Goal: Complete application form

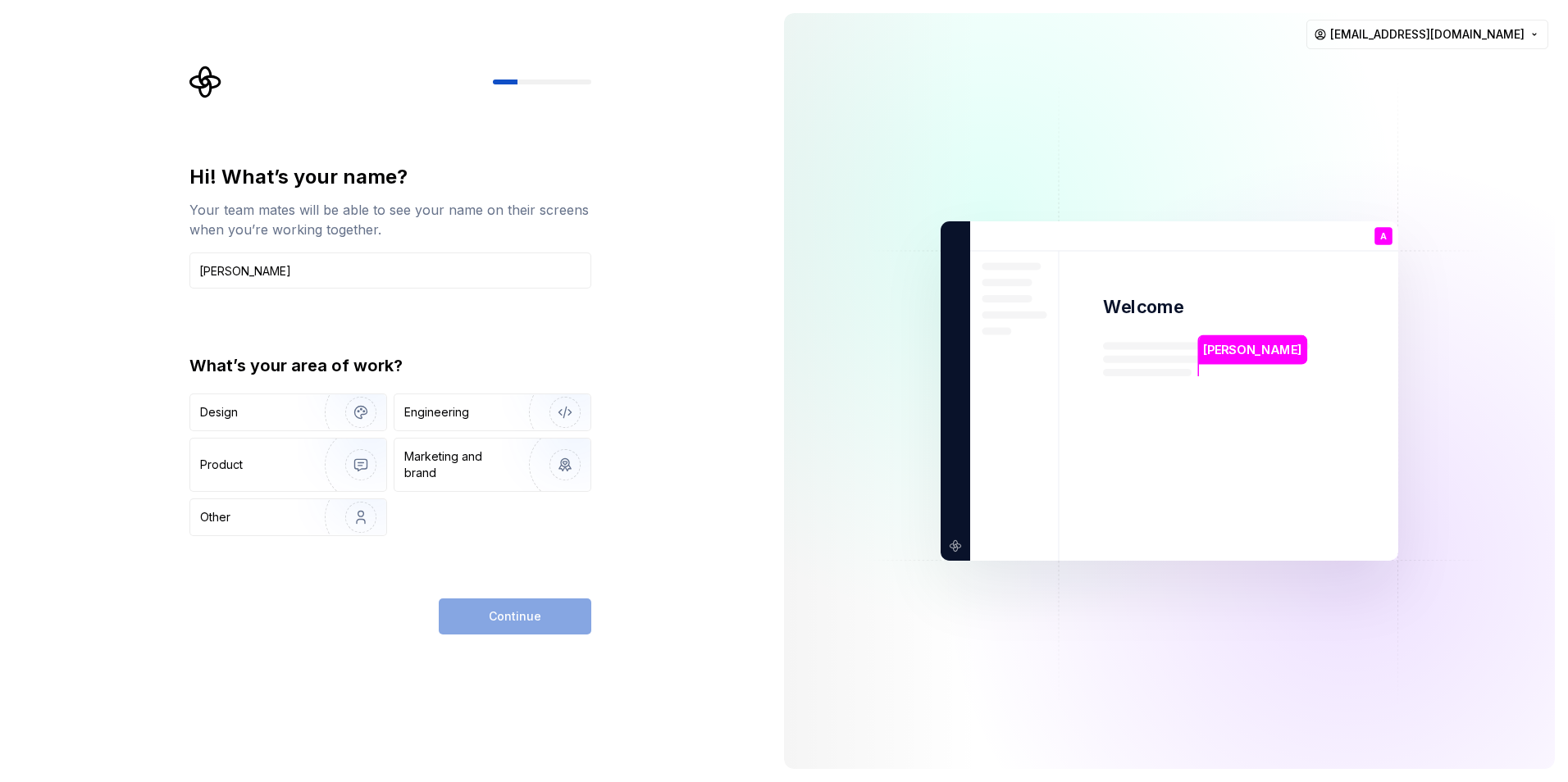
type input "[PERSON_NAME]"
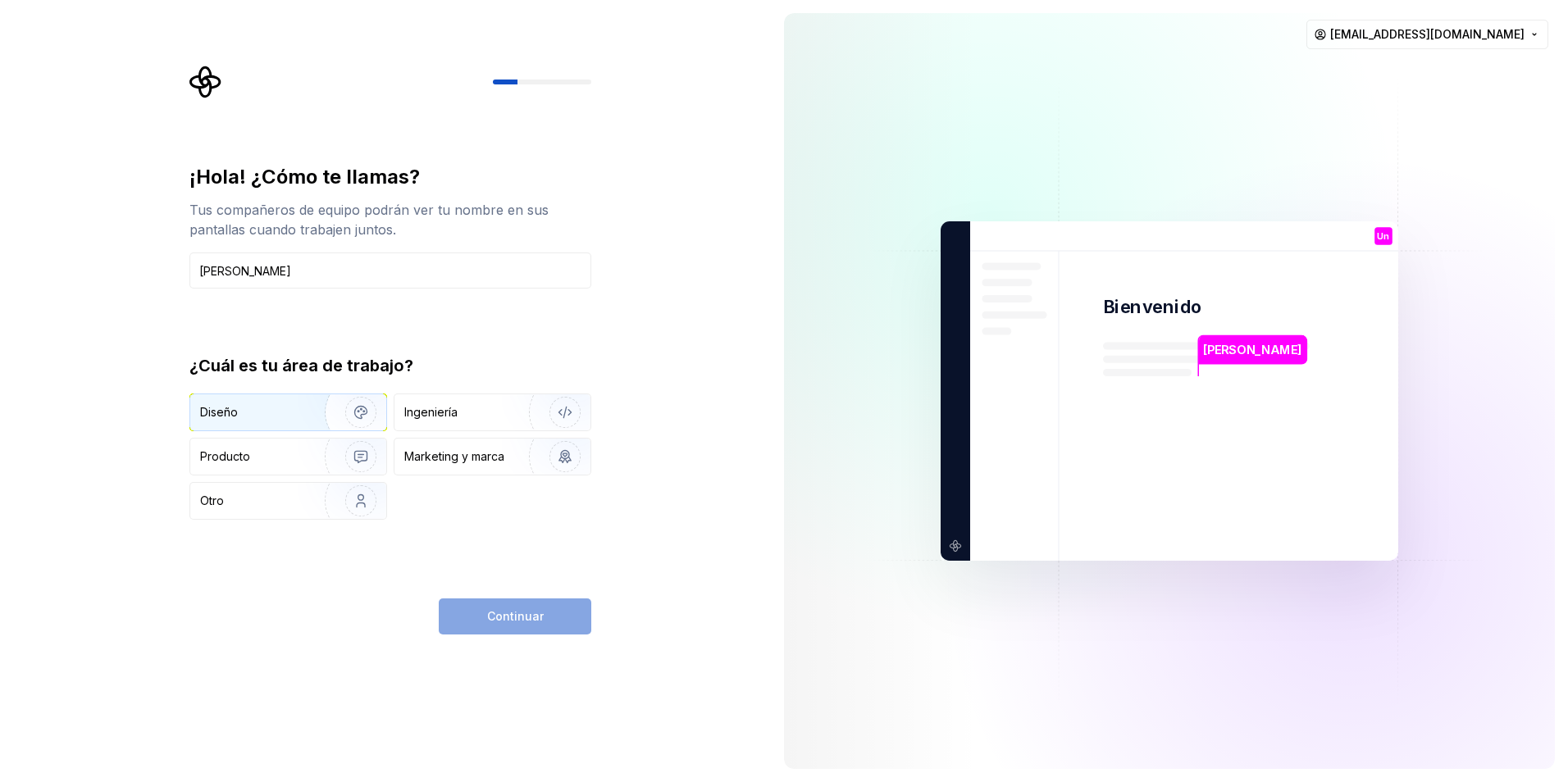
click at [347, 404] on img "button" at bounding box center [350, 413] width 105 height 110
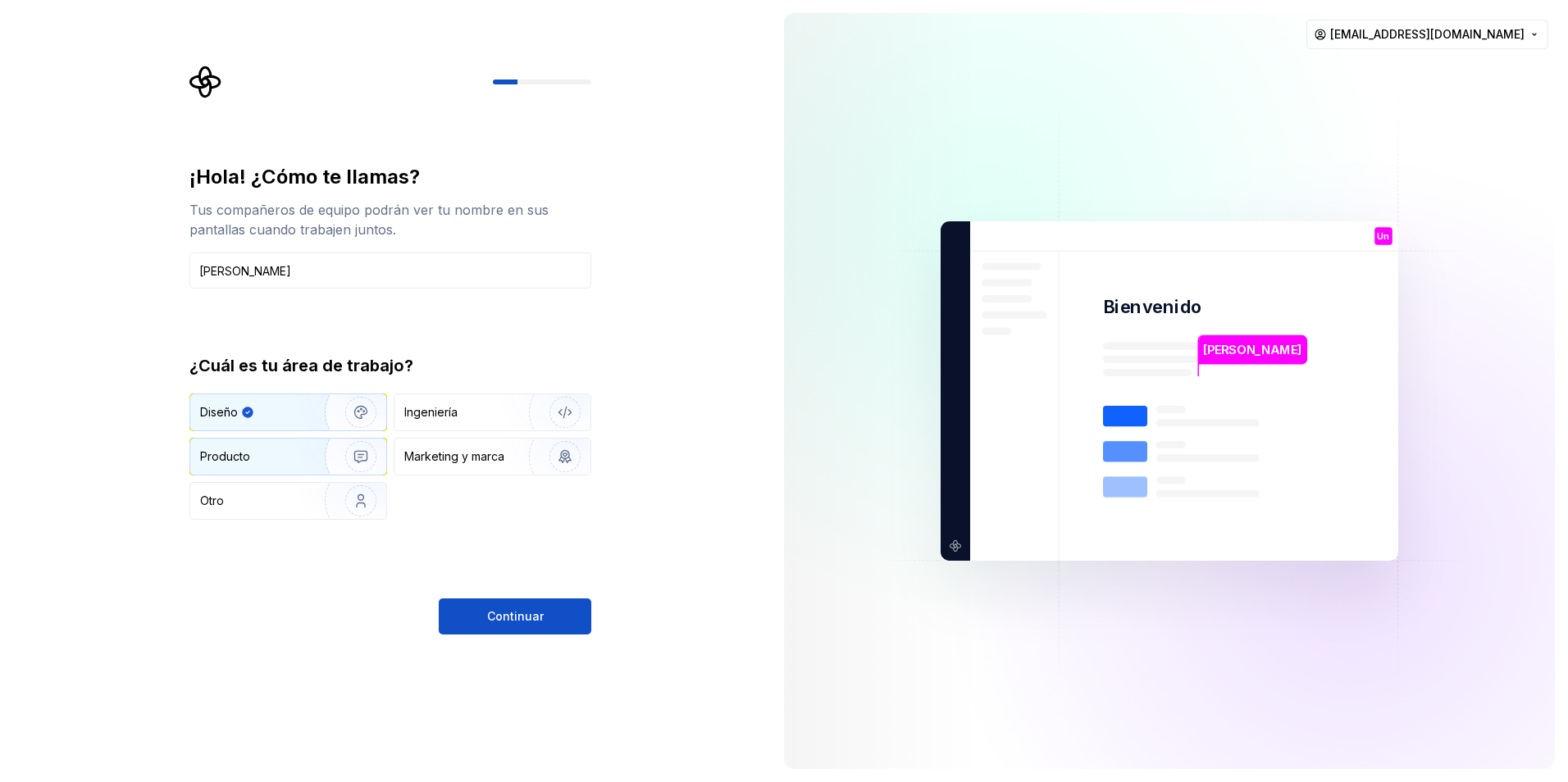
click at [365, 448] on img "button" at bounding box center [350, 457] width 105 height 110
click at [364, 410] on img "button" at bounding box center [350, 413] width 105 height 110
click at [490, 627] on button "Continuar" at bounding box center [515, 616] width 152 height 36
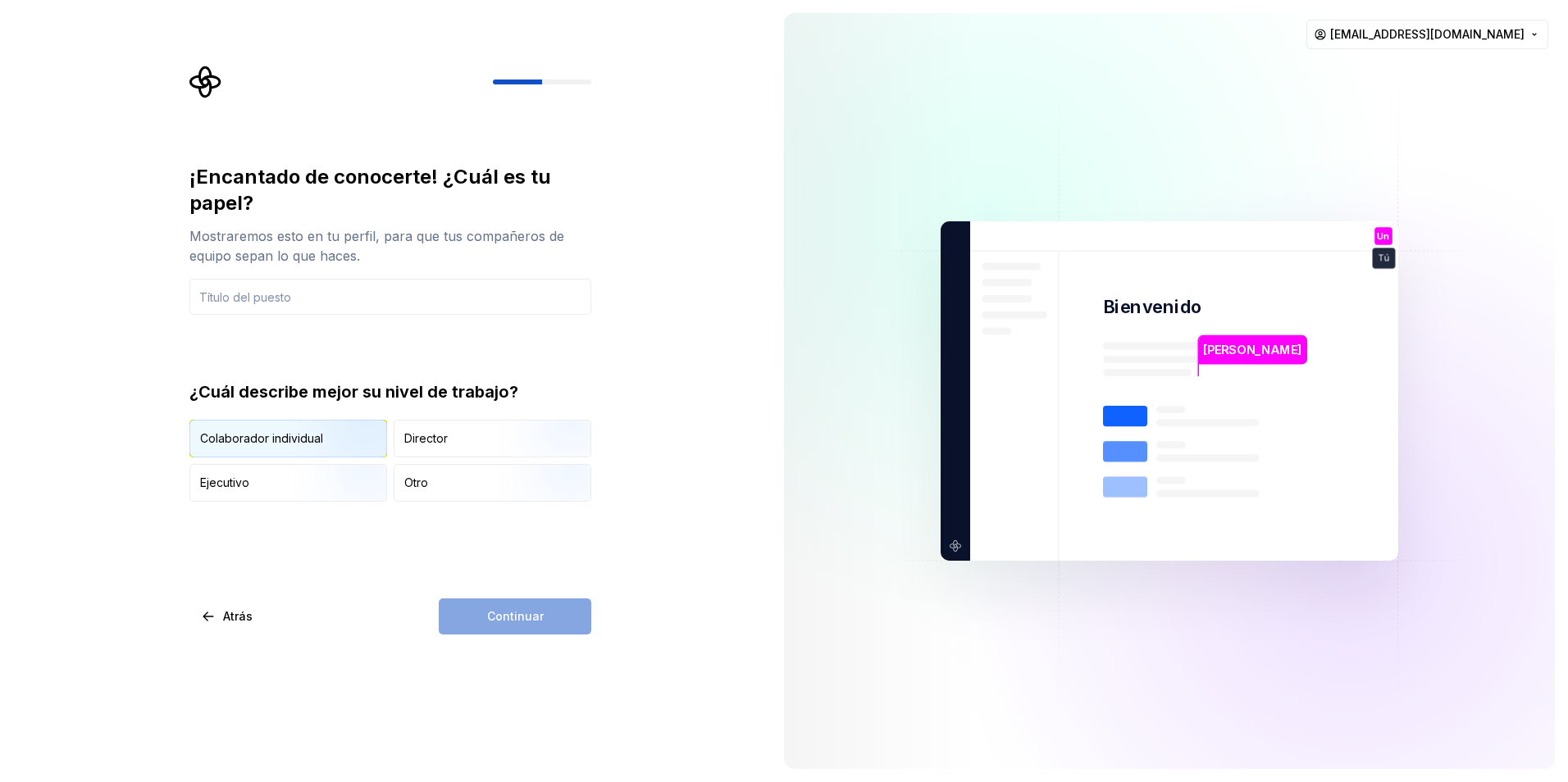
click at [364, 442] on img "button" at bounding box center [347, 459] width 105 height 110
click at [490, 627] on div "Continuar" at bounding box center [515, 616] width 152 height 36
click at [389, 288] on input "text" at bounding box center [390, 297] width 402 height 36
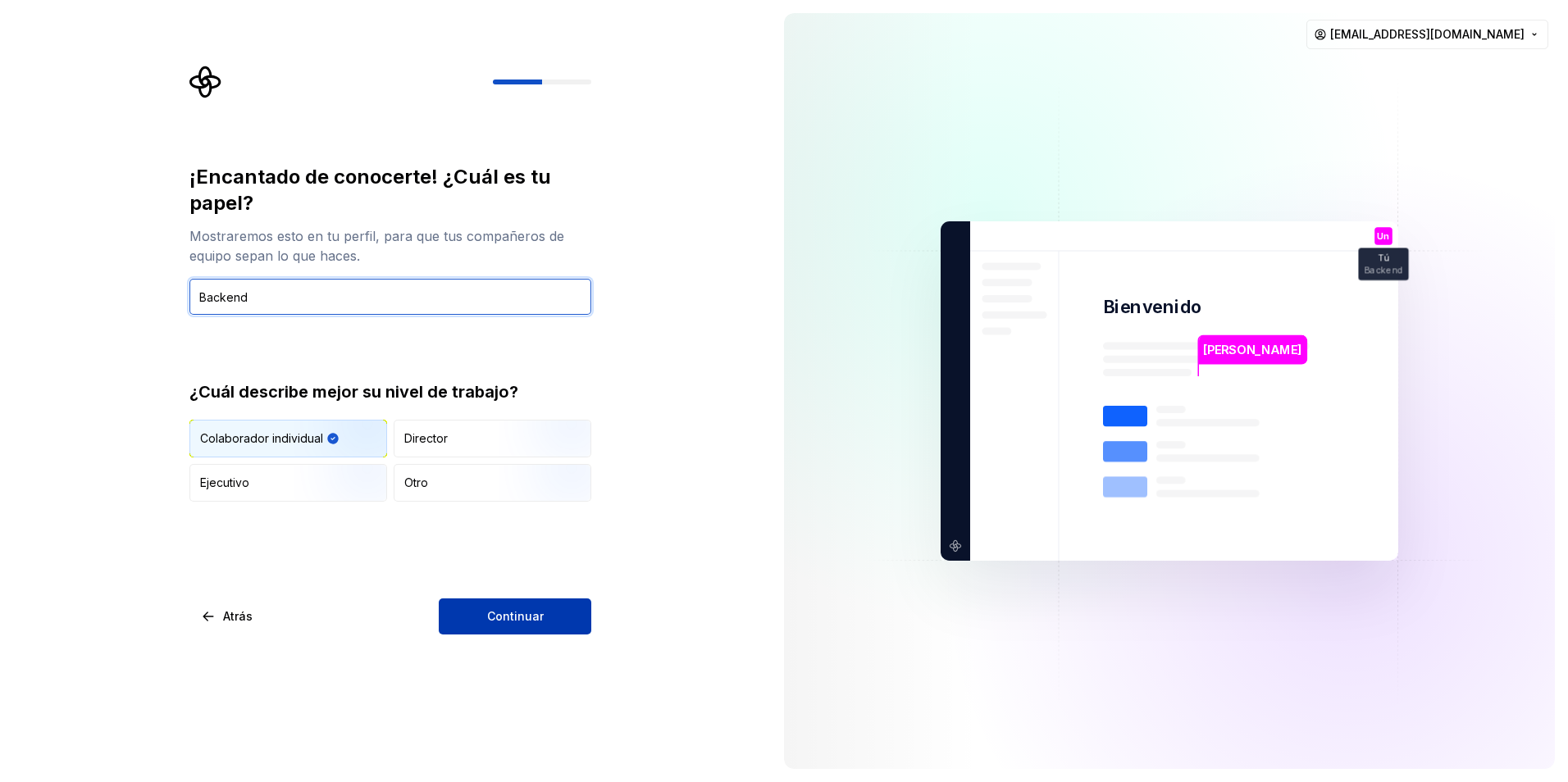
type input "Backend"
click at [506, 629] on button "Continuar" at bounding box center [515, 616] width 152 height 36
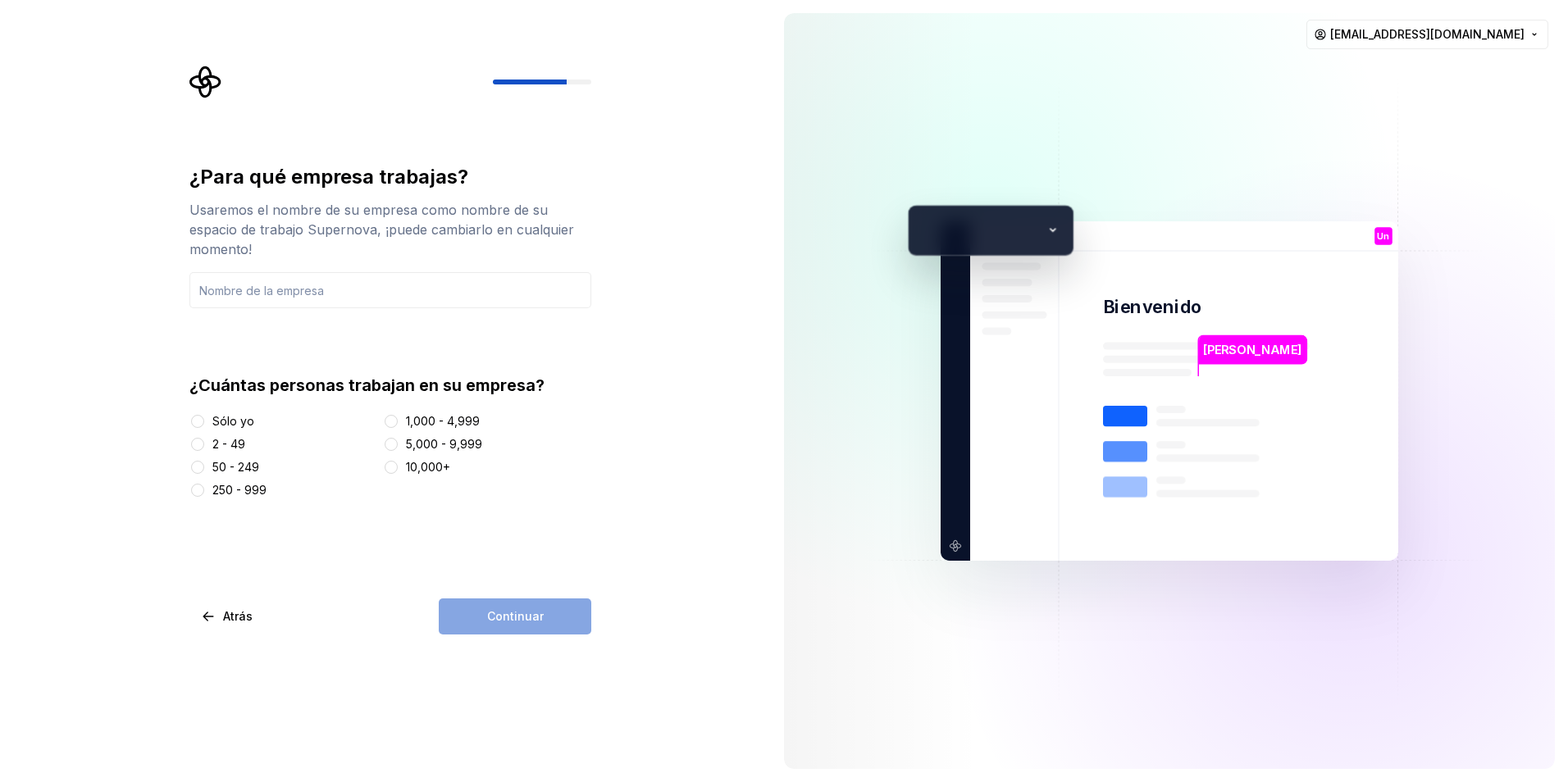
click at [205, 427] on div at bounding box center [197, 421] width 16 height 16
click at [195, 417] on button "Sólo yo" at bounding box center [198, 422] width 14 height 14
drag, startPoint x: 548, startPoint y: 626, endPoint x: 365, endPoint y: 473, distance: 238.5
click at [547, 625] on div "Continuar" at bounding box center [515, 616] width 152 height 36
click at [345, 293] on input "text" at bounding box center [390, 290] width 402 height 36
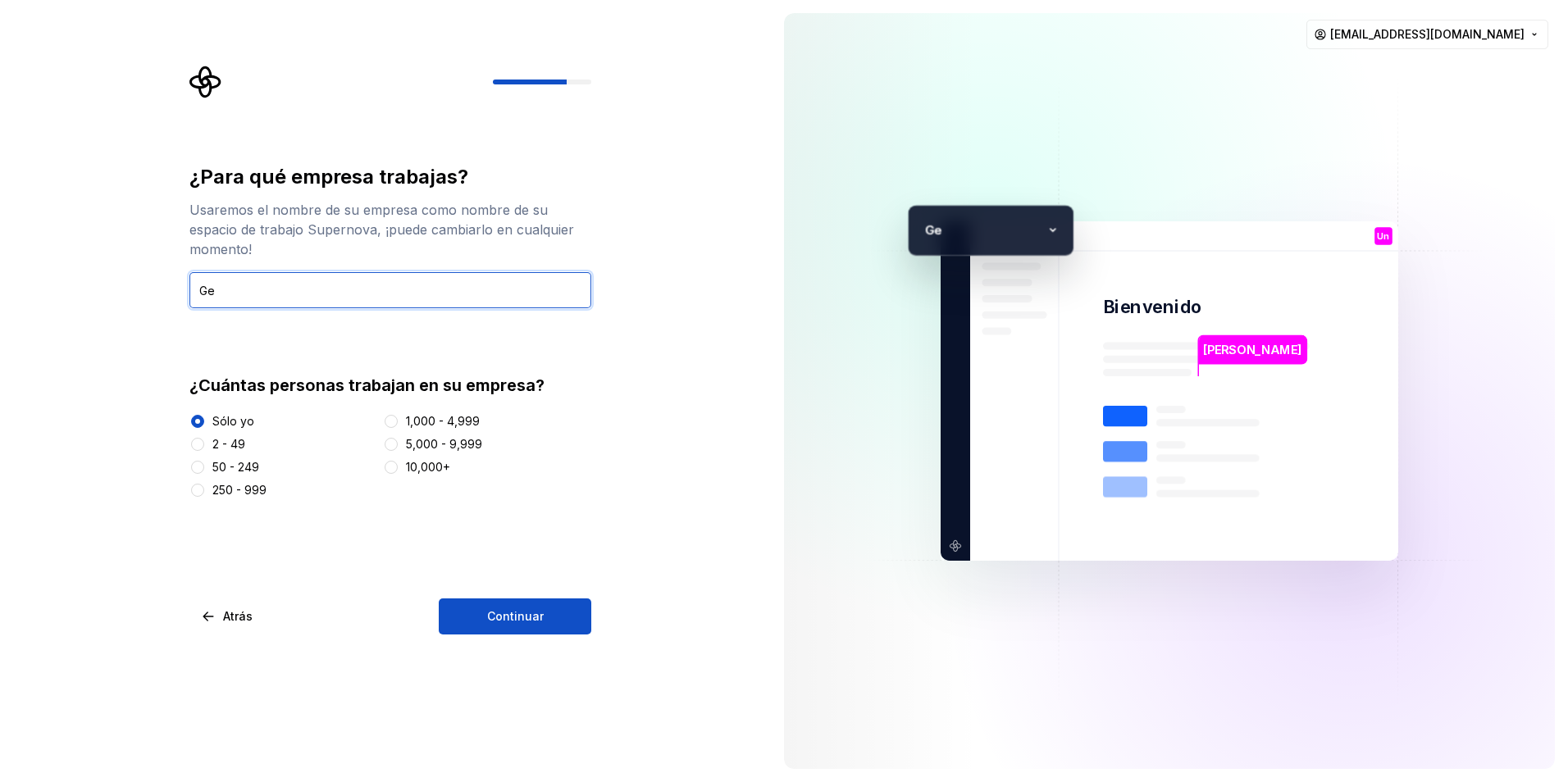
type input "G"
type input "Distribuciones Frimar"
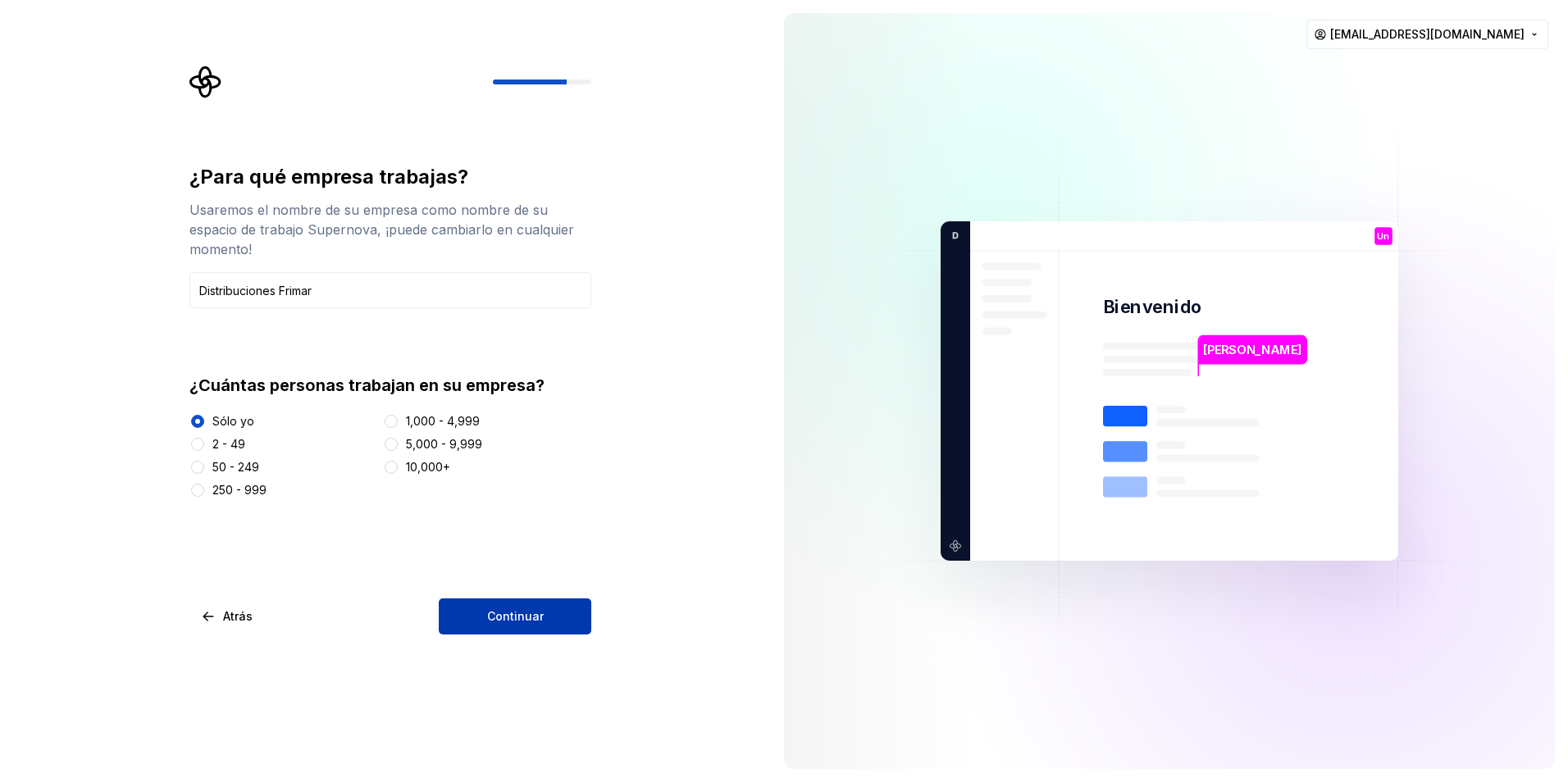
click at [545, 616] on button "Continuar" at bounding box center [515, 616] width 152 height 36
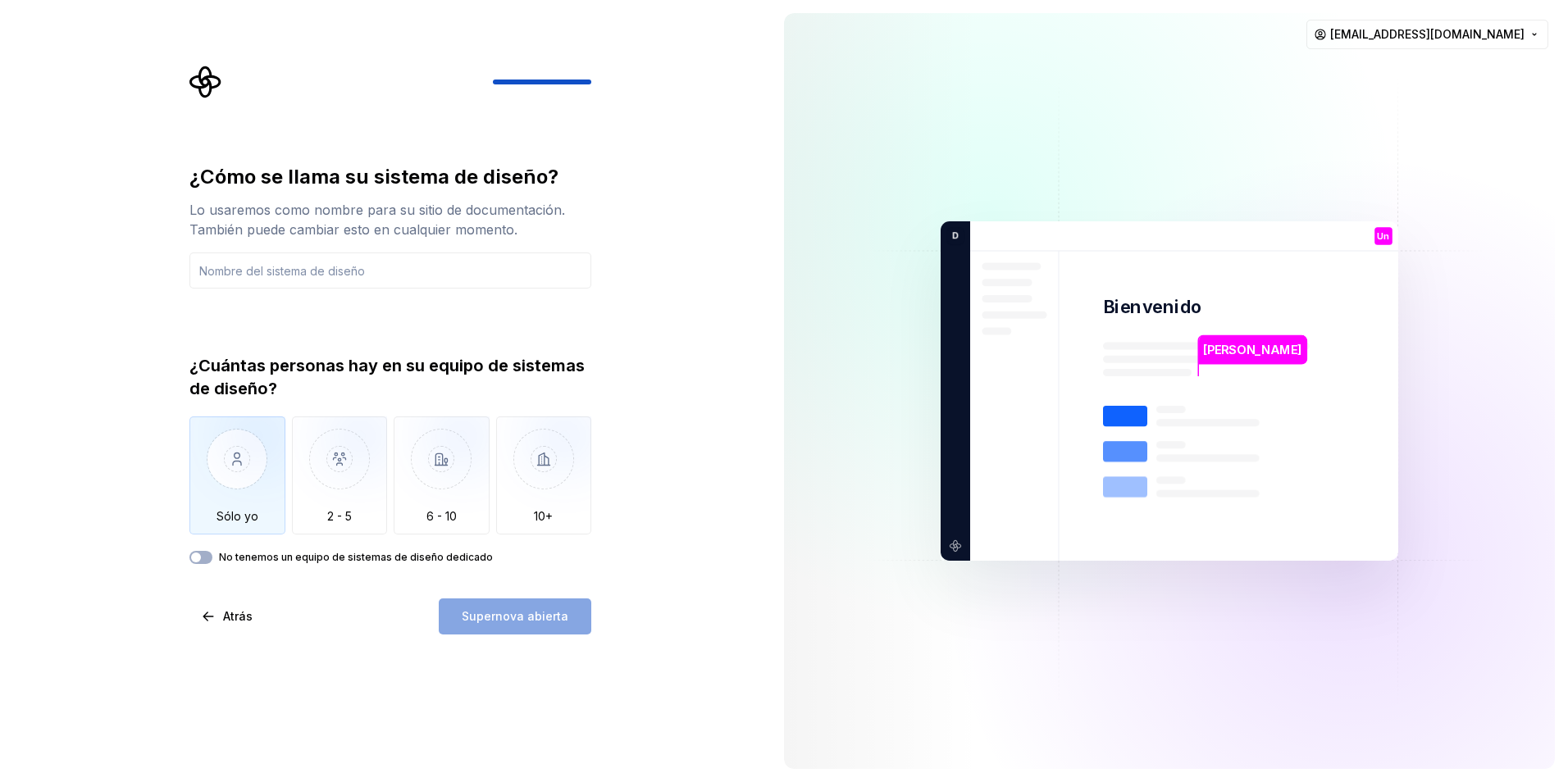
click at [244, 462] on img "button" at bounding box center [237, 472] width 96 height 110
click at [319, 482] on img "button" at bounding box center [339, 472] width 96 height 110
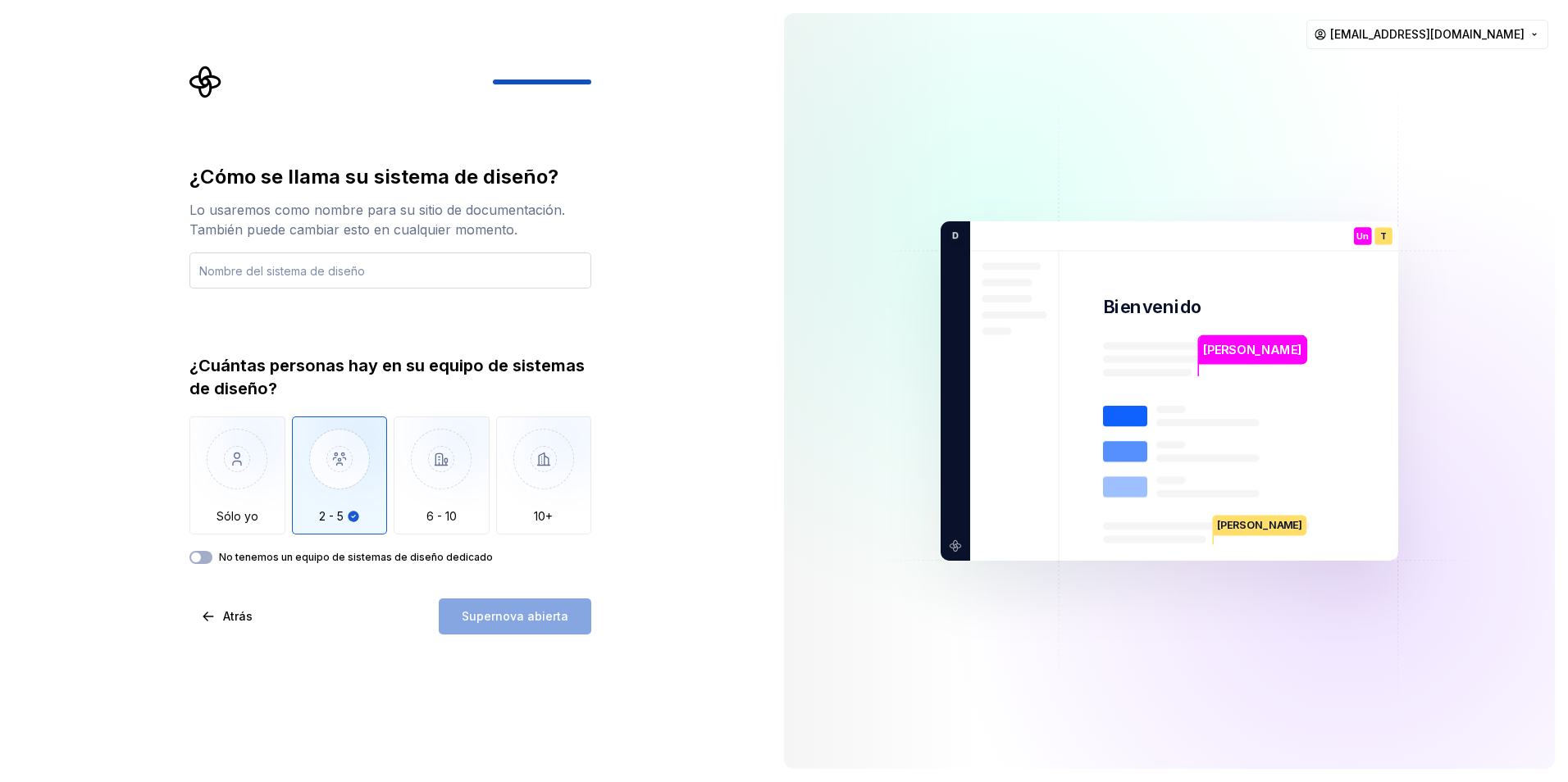
click at [399, 273] on input "text" at bounding box center [390, 271] width 402 height 36
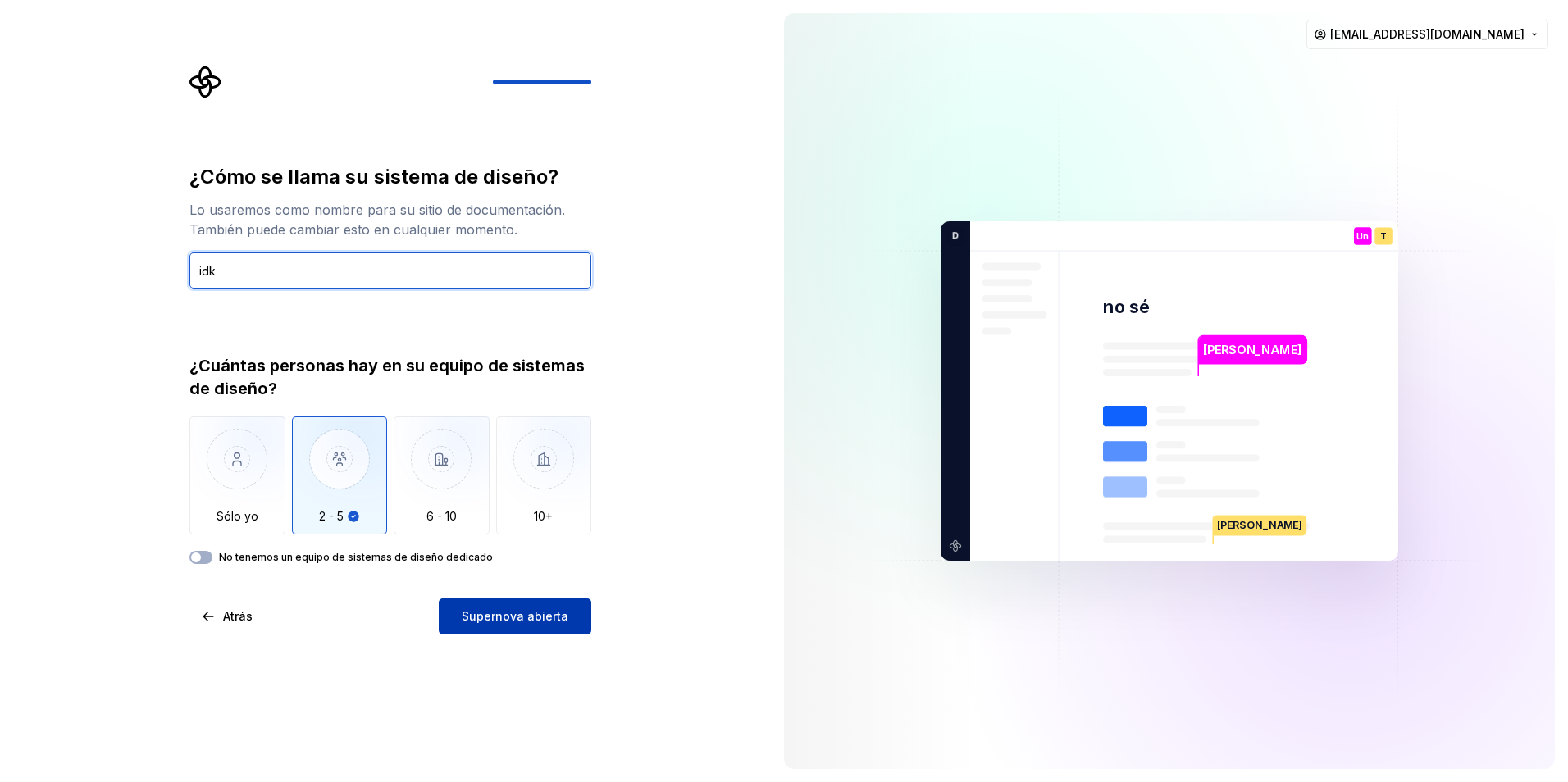
type input "idk"
click at [467, 617] on span "Supernova abierta" at bounding box center [515, 615] width 107 height 16
